Goal: Transaction & Acquisition: Purchase product/service

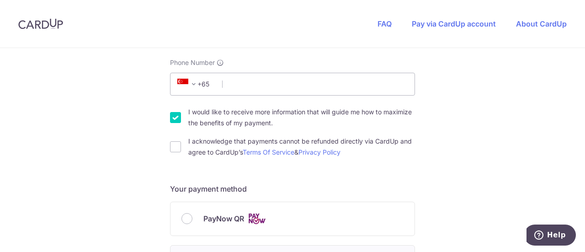
type input "83469761"
type input "080105"
type input "[STREET_ADDRESS]"
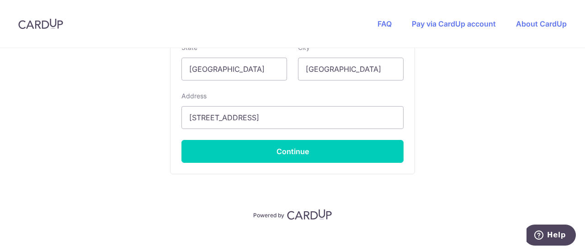
scroll to position [716, 0]
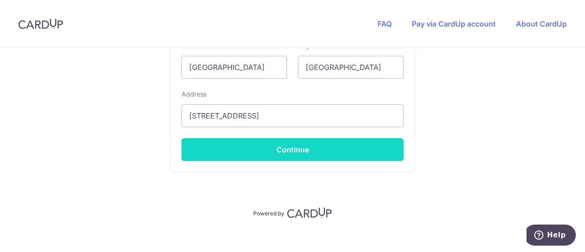
click at [290, 154] on button "Continue" at bounding box center [292, 149] width 222 height 23
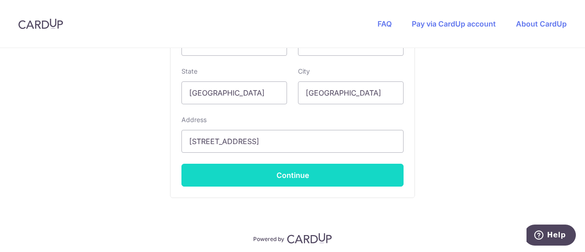
scroll to position [258, 0]
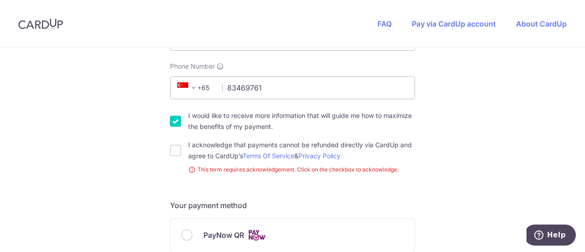
click at [172, 124] on input "I would like to receive more information that will guide me how to maximize the…" at bounding box center [175, 121] width 11 height 11
checkbox input "false"
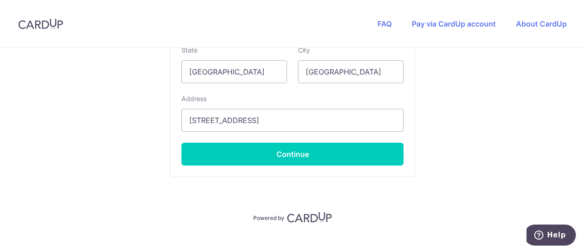
scroll to position [725, 0]
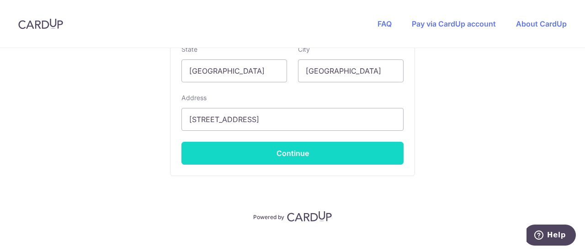
click at [326, 150] on button "Continue" at bounding box center [292, 153] width 222 height 23
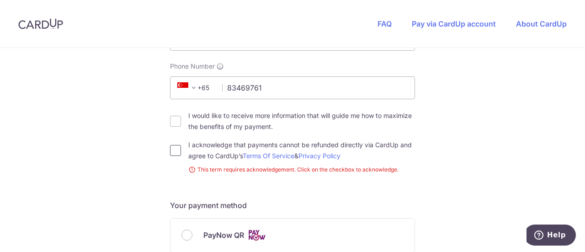
click at [178, 152] on input "I acknowledge that payments cannot be refunded directly via CardUp and agree to…" at bounding box center [175, 150] width 11 height 11
checkbox input "true"
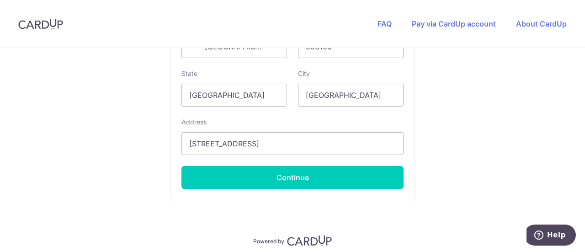
scroll to position [689, 0]
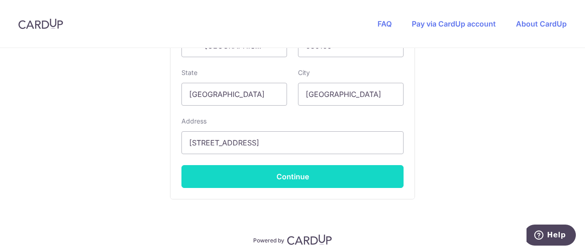
click at [291, 175] on button "Continue" at bounding box center [292, 176] width 222 height 23
type input "**** 9445"
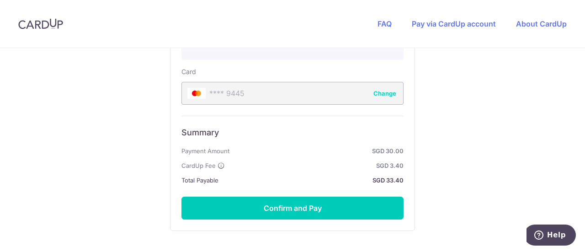
scroll to position [560, 0]
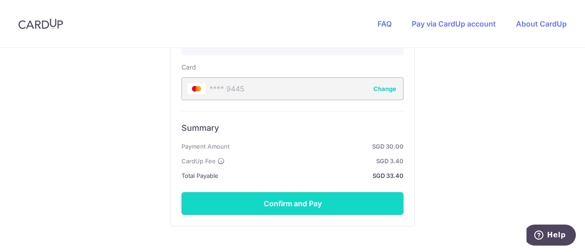
click at [299, 196] on button "Confirm and Pay" at bounding box center [292, 203] width 222 height 23
